Goal: Task Accomplishment & Management: Use online tool/utility

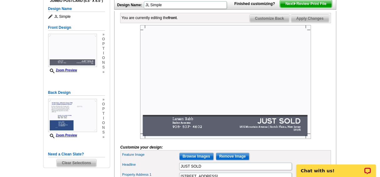
scroll to position [105, 0]
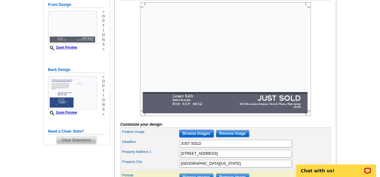
click at [197, 137] on input "Browse Images" at bounding box center [196, 134] width 34 height 8
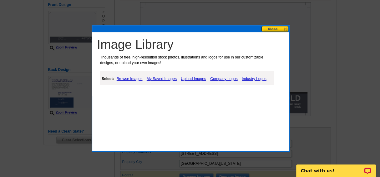
click at [276, 28] on button at bounding box center [276, 29] width 28 height 6
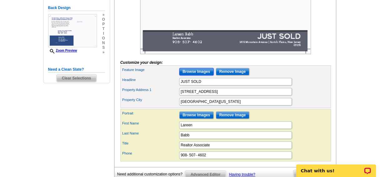
scroll to position [168, 0]
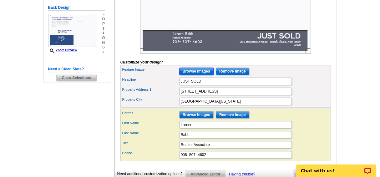
click at [195, 75] on input "Browse Images" at bounding box center [196, 72] width 34 height 8
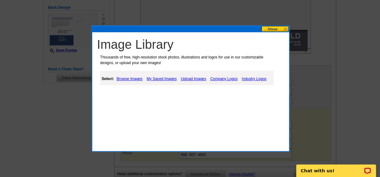
click at [195, 79] on link "Upload Images" at bounding box center [193, 79] width 28 height 8
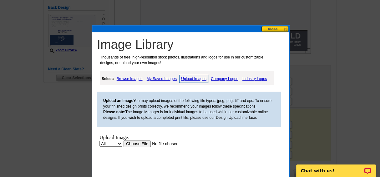
scroll to position [0, 0]
click at [134, 144] on input "file" at bounding box center [163, 143] width 79 height 7
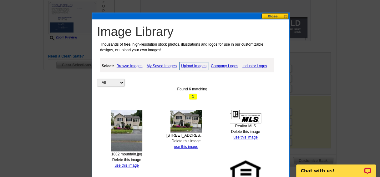
scroll to position [182, 0]
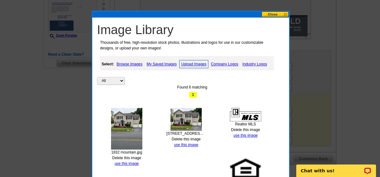
click at [186, 120] on img at bounding box center [186, 119] width 31 height 23
click at [186, 143] on link "use this image" at bounding box center [186, 145] width 24 height 4
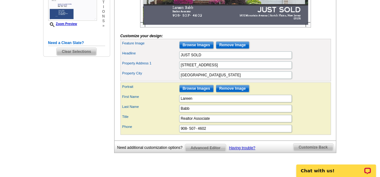
scroll to position [209, 0]
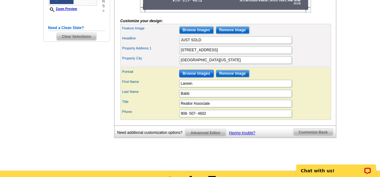
click at [193, 77] on input "Browse Images" at bounding box center [196, 74] width 34 height 8
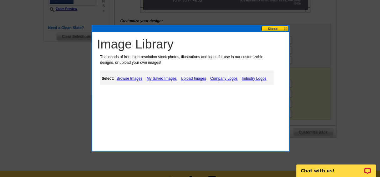
click at [191, 78] on link "Upload Images" at bounding box center [193, 79] width 28 height 8
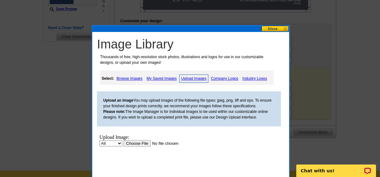
scroll to position [0, 0]
click at [133, 144] on input "file" at bounding box center [163, 143] width 79 height 7
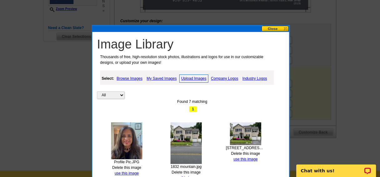
scroll to position [226, 0]
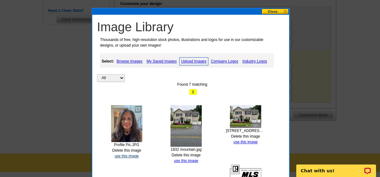
click at [125, 155] on link "use this image" at bounding box center [127, 156] width 24 height 4
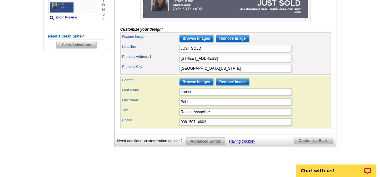
scroll to position [185, 0]
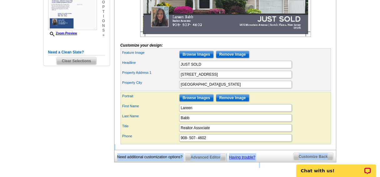
drag, startPoint x: 125, startPoint y: 155, endPoint x: 337, endPoint y: 76, distance: 225.9
click at [337, 76] on div "Need Help? call [PHONE_NUMBER], chat with support, or have our designers make s…" at bounding box center [190, 27] width 300 height 323
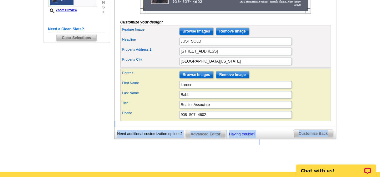
scroll to position [205, 0]
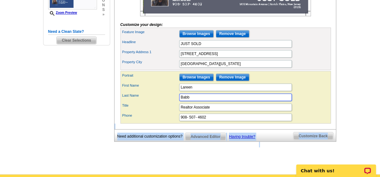
click at [284, 101] on input "Babb" at bounding box center [235, 98] width 113 height 8
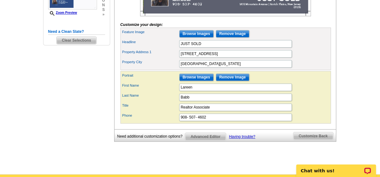
click at [320, 69] on div "Property City [GEOGRAPHIC_DATA], [US_STATE][GEOGRAPHIC_DATA]" at bounding box center [226, 64] width 208 height 10
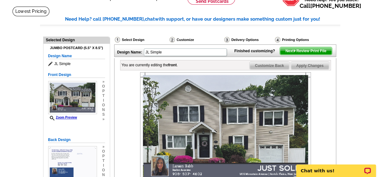
scroll to position [35, 0]
click at [273, 69] on span "Customize Back" at bounding box center [270, 66] width 40 height 8
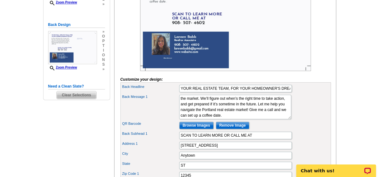
scroll to position [150, 0]
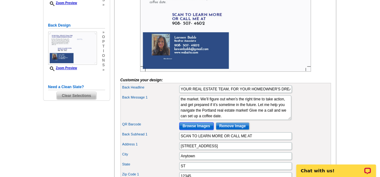
click at [195, 130] on input "Browse Images" at bounding box center [196, 126] width 34 height 8
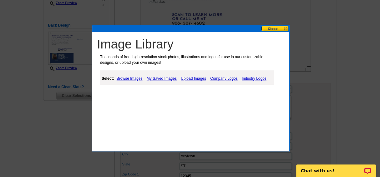
click at [191, 78] on link "Upload Images" at bounding box center [193, 79] width 28 height 8
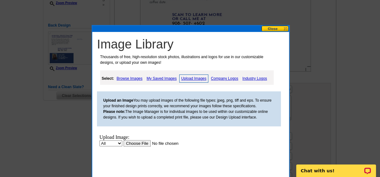
scroll to position [0, 0]
click at [136, 144] on input "file" at bounding box center [163, 143] width 79 height 7
click at [137, 144] on input "file" at bounding box center [163, 143] width 79 height 7
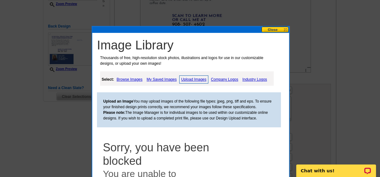
scroll to position [144, 0]
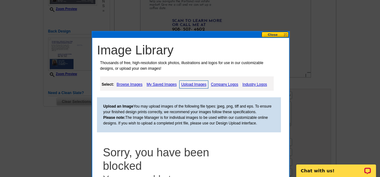
click at [276, 34] on button at bounding box center [276, 35] width 28 height 6
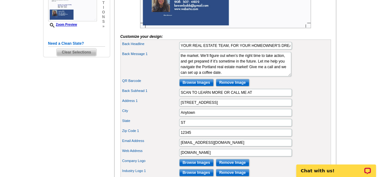
scroll to position [193, 0]
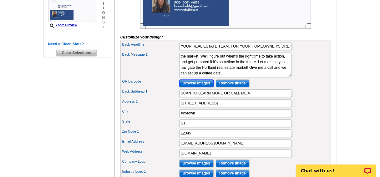
click at [197, 87] on input "Browse Images" at bounding box center [196, 83] width 34 height 8
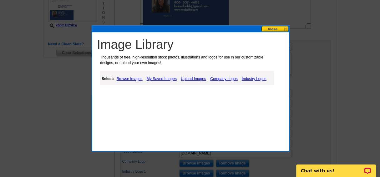
click at [192, 78] on link "Upload Images" at bounding box center [193, 79] width 28 height 8
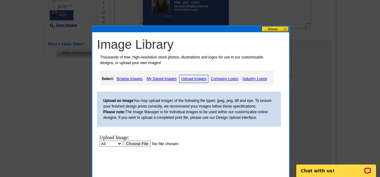
scroll to position [0, 0]
click at [133, 144] on input "file" at bounding box center [163, 143] width 79 height 7
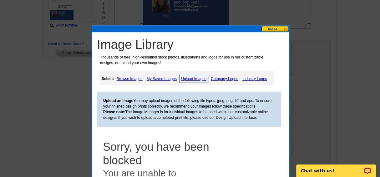
click at [276, 26] on button at bounding box center [276, 29] width 28 height 6
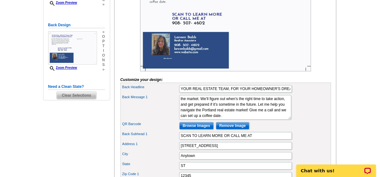
scroll to position [150, 0]
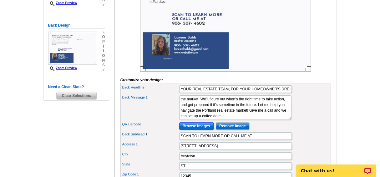
click at [198, 130] on input "Browse Images" at bounding box center [196, 126] width 34 height 8
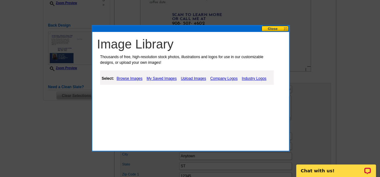
click at [275, 25] on div "Image Library Thousands of free, high-resolution stock photos, illustrations an…" at bounding box center [191, 88] width 198 height 126
click at [275, 28] on button at bounding box center [276, 29] width 28 height 6
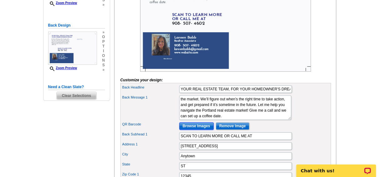
click at [194, 130] on input "Browse Images" at bounding box center [196, 126] width 34 height 8
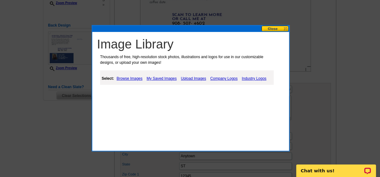
click at [185, 78] on link "Upload Images" at bounding box center [193, 79] width 28 height 8
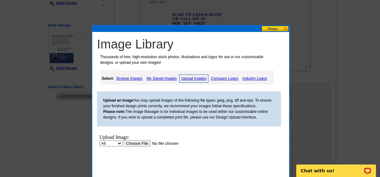
scroll to position [0, 0]
click at [145, 144] on input "file" at bounding box center [163, 143] width 79 height 7
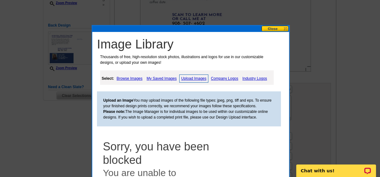
click at [189, 75] on link "Upload Images" at bounding box center [193, 78] width 29 height 8
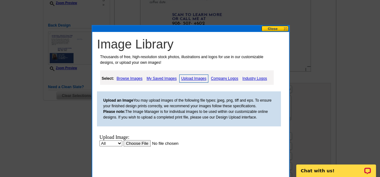
drag, startPoint x: 49, startPoint y: 11, endPoint x: 134, endPoint y: 107, distance: 128.8
drag, startPoint x: 134, startPoint y: 107, endPoint x: 248, endPoint y: 48, distance: 128.7
click at [248, 48] on h1 "Image Library" at bounding box center [192, 44] width 191 height 15
click at [143, 144] on input "file" at bounding box center [163, 143] width 79 height 7
click at [274, 29] on button at bounding box center [276, 29] width 28 height 6
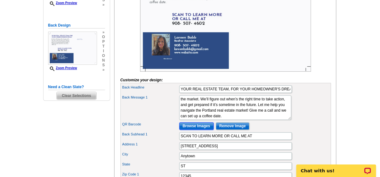
click at [197, 130] on input "Browse Images" at bounding box center [196, 126] width 34 height 8
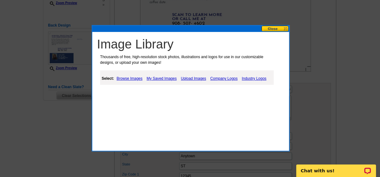
click at [192, 80] on link "Upload Images" at bounding box center [193, 79] width 28 height 8
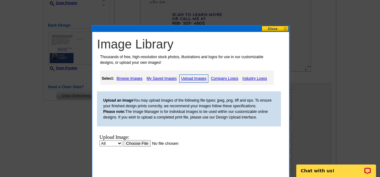
click at [144, 145] on input "file" at bounding box center [163, 143] width 79 height 7
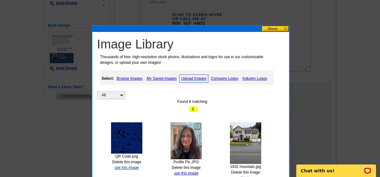
click at [133, 167] on link "use this image" at bounding box center [127, 168] width 24 height 4
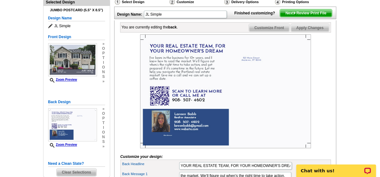
scroll to position [74, 0]
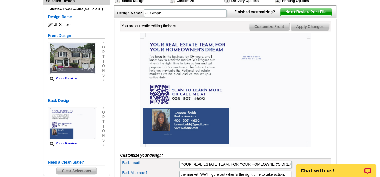
click at [262, 133] on img at bounding box center [225, 90] width 171 height 114
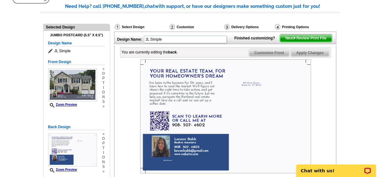
scroll to position [0, 0]
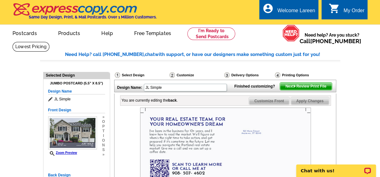
click at [309, 105] on span "Apply Changes" at bounding box center [310, 101] width 38 height 8
click at [273, 105] on span "Customize Front" at bounding box center [269, 101] width 40 height 8
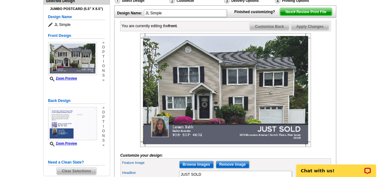
scroll to position [75, 0]
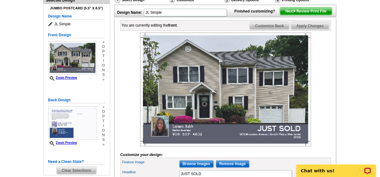
click at [314, 30] on span "Apply Changes" at bounding box center [310, 26] width 38 height 8
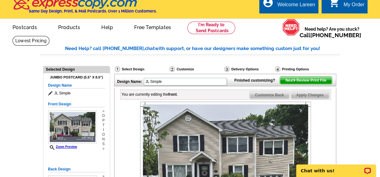
scroll to position [0, 0]
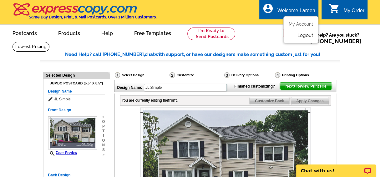
click at [306, 36] on link "Logout" at bounding box center [305, 36] width 16 height 6
